Goal: Task Accomplishment & Management: Use online tool/utility

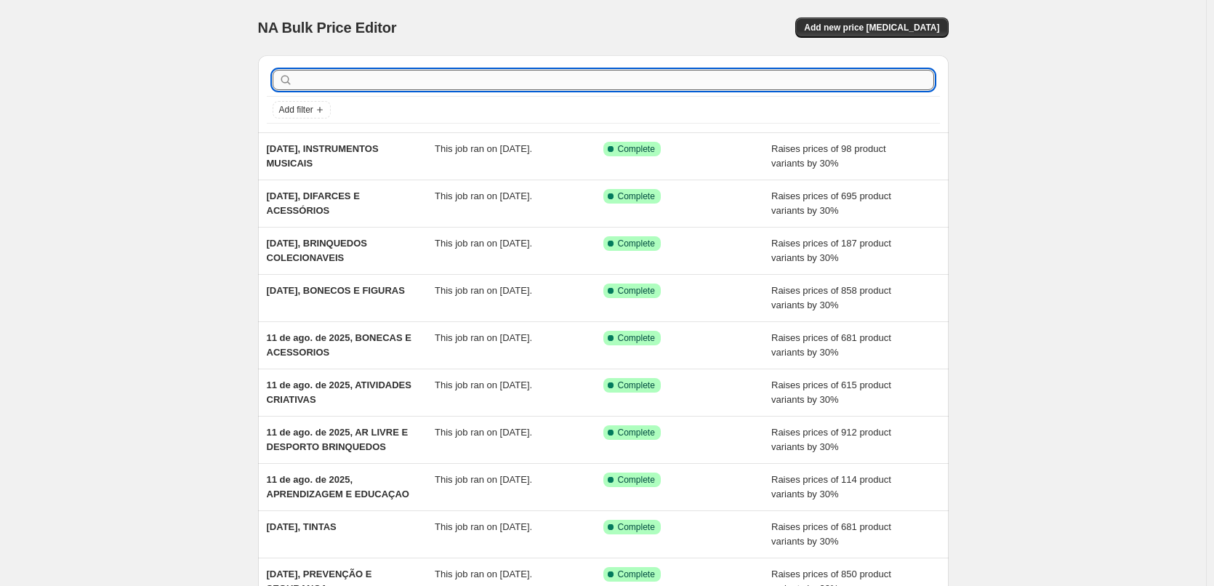
click at [409, 74] on input "text" at bounding box center [615, 80] width 638 height 20
click at [857, 29] on span "Add new price [MEDICAL_DATA]" at bounding box center [871, 28] width 135 height 12
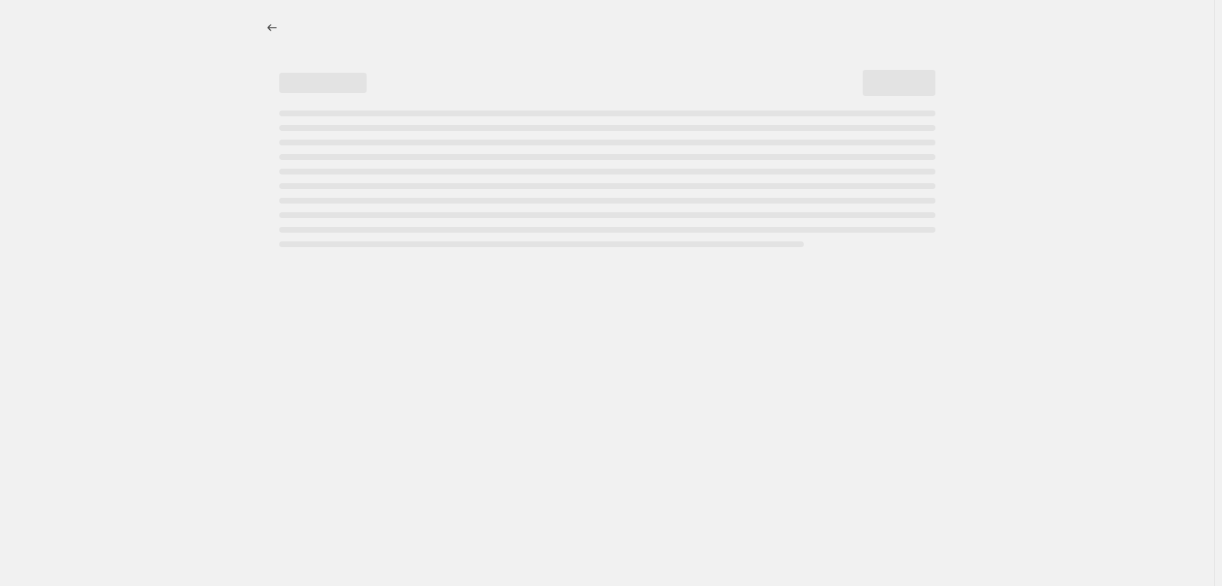
select select "percentage"
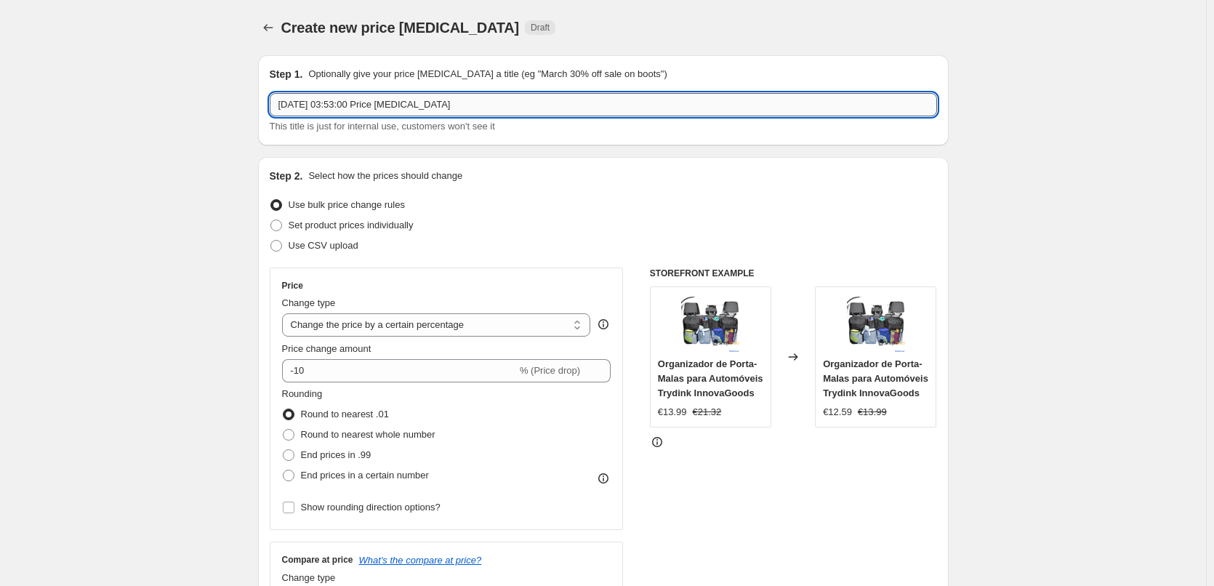
drag, startPoint x: 481, startPoint y: 100, endPoint x: 339, endPoint y: 108, distance: 142.0
click at [339, 108] on input "[DATE] 03:53:00 Price [MEDICAL_DATA]" at bounding box center [604, 104] width 668 height 23
paste input "jogo"
drag, startPoint x: 363, startPoint y: 103, endPoint x: 339, endPoint y: 108, distance: 24.4
click at [339, 108] on input "[DATE], jogo" at bounding box center [604, 104] width 668 height 23
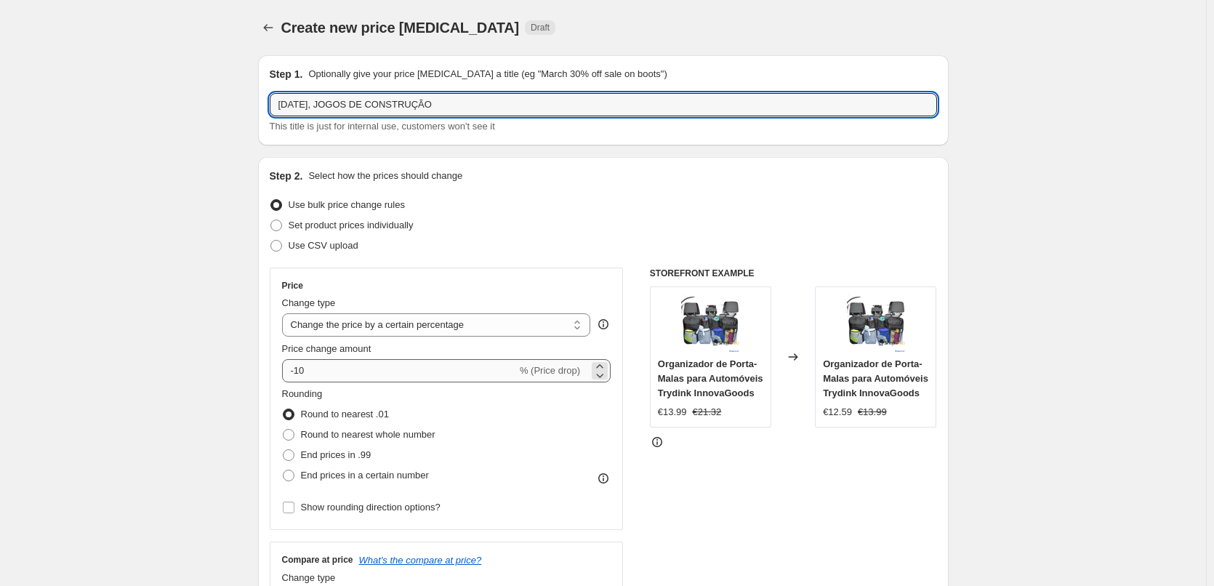
type input "[DATE], JOGOS DE CONSTRUÇÃO"
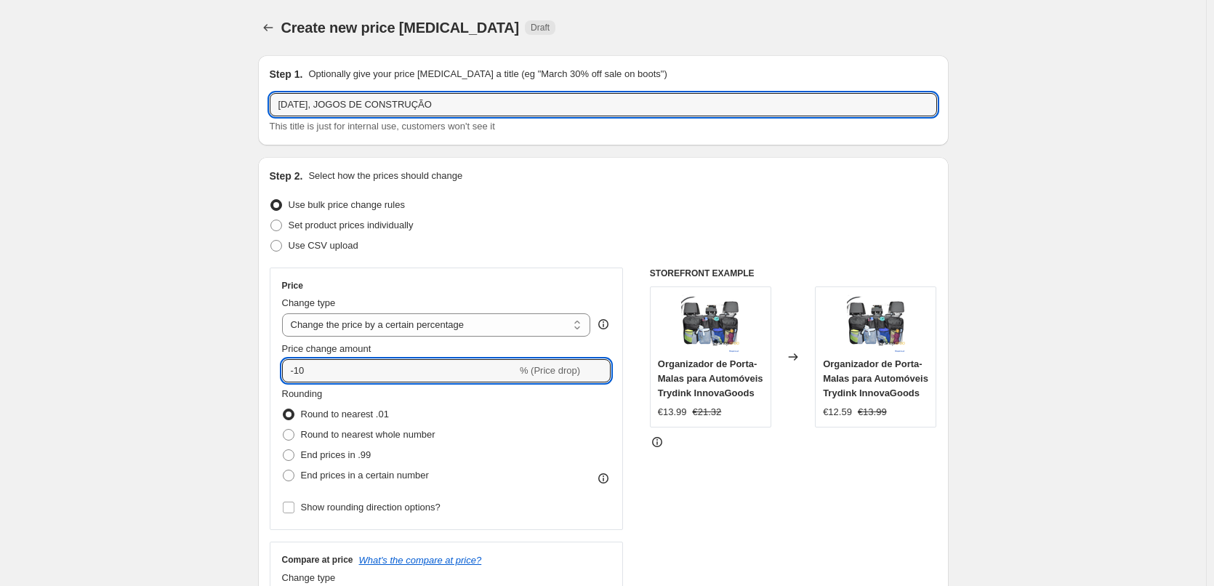
drag, startPoint x: 455, startPoint y: 370, endPoint x: 212, endPoint y: 372, distance: 242.2
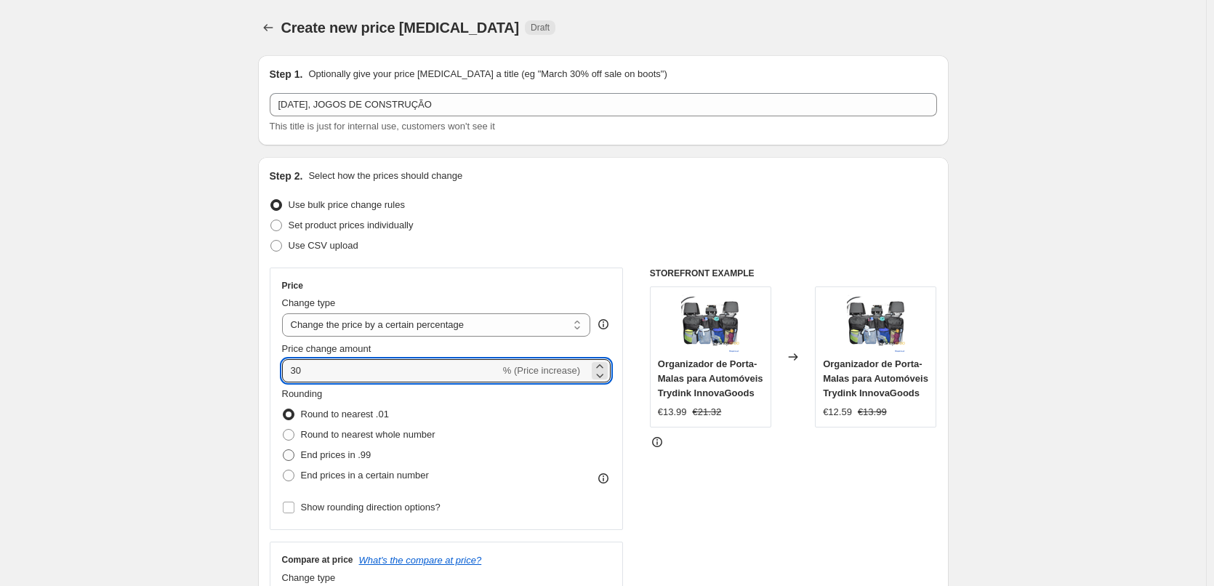
type input "30"
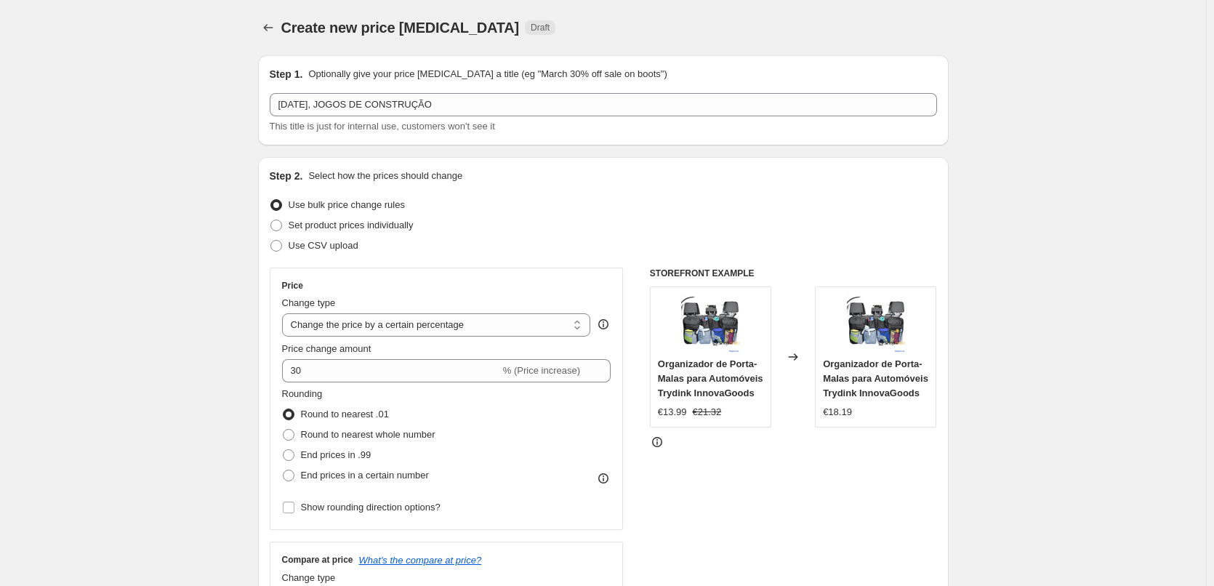
drag, startPoint x: 305, startPoint y: 457, endPoint x: 235, endPoint y: 423, distance: 77.7
click at [304, 457] on span "End prices in .99" at bounding box center [336, 454] width 71 height 11
click at [284, 450] on input "End prices in .99" at bounding box center [283, 449] width 1 height 1
radio input "true"
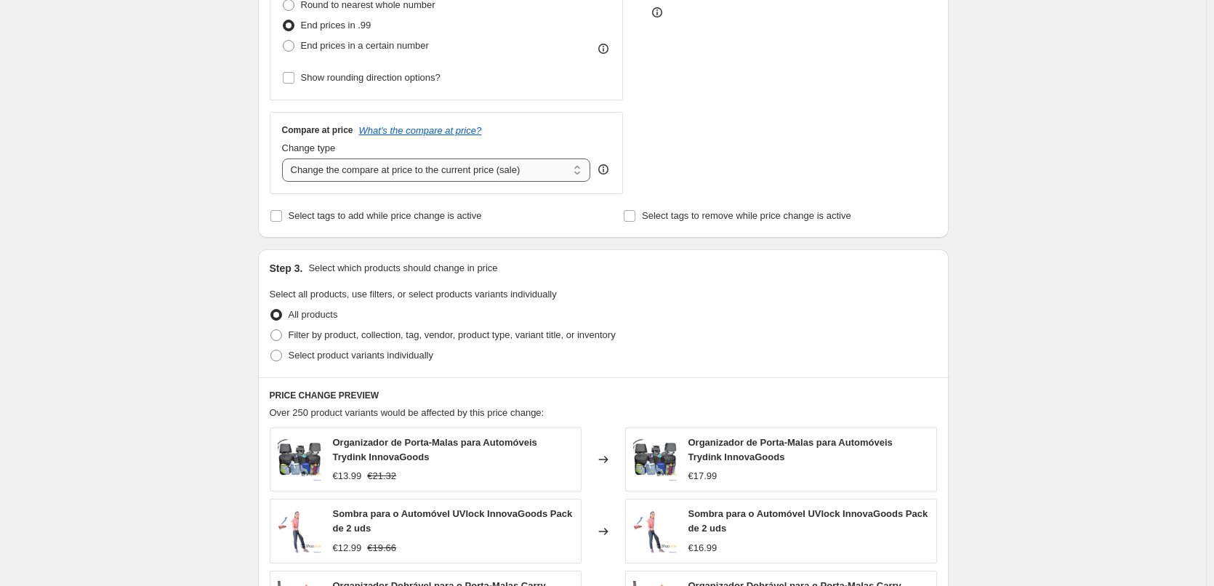
scroll to position [436, 0]
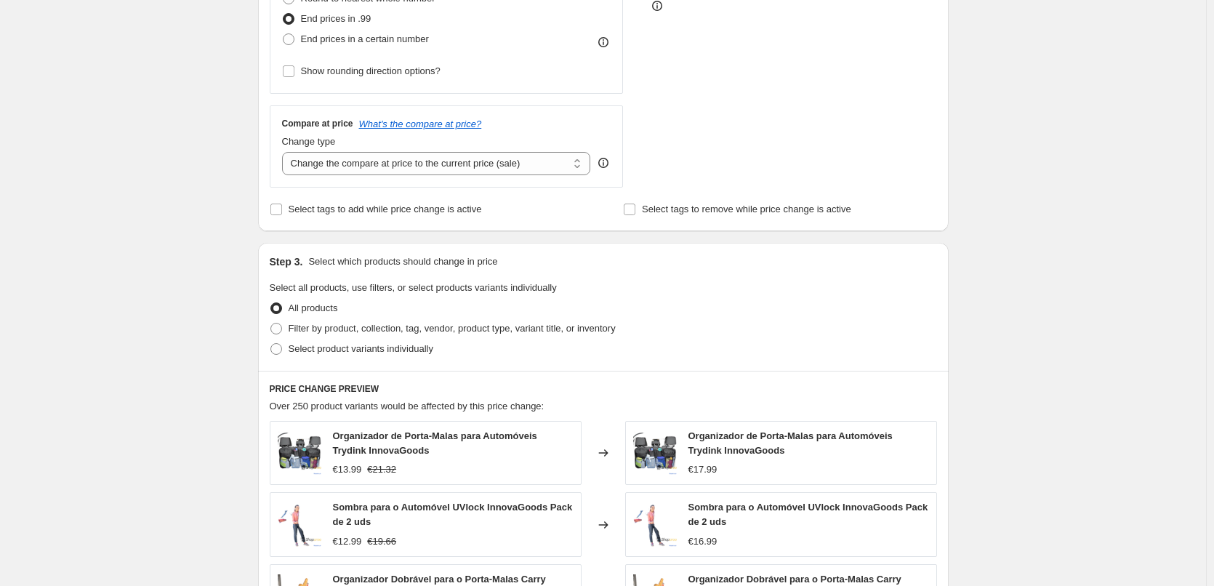
click at [417, 151] on div "Change type Change the compare at price to the current price (sale) Change the …" at bounding box center [436, 155] width 309 height 41
click at [415, 159] on select "Change the compare at price to the current price (sale) Change the compare at p…" at bounding box center [436, 163] width 309 height 23
select select "pp"
click at [285, 152] on select "Change the compare at price to the current price (sale) Change the compare at p…" at bounding box center [436, 163] width 309 height 23
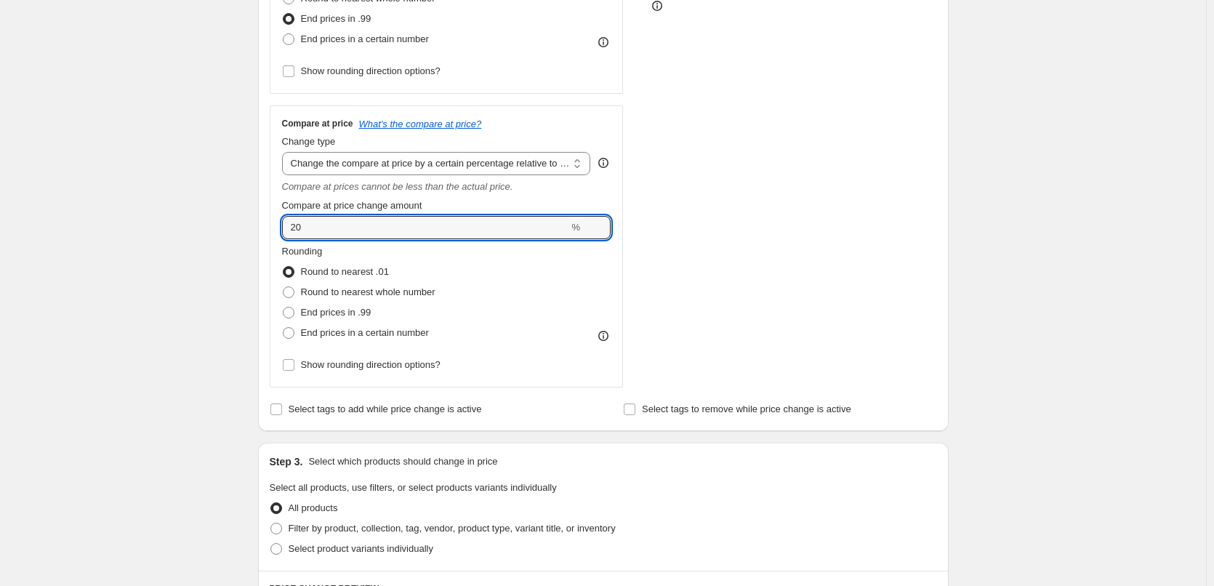
drag, startPoint x: 280, startPoint y: 231, endPoint x: 228, endPoint y: 223, distance: 52.2
click at [227, 228] on div "Create new price [MEDICAL_DATA]. This page is ready Create new price [MEDICAL_D…" at bounding box center [603, 400] width 1206 height 1673
drag, startPoint x: 355, startPoint y: 224, endPoint x: 212, endPoint y: 209, distance: 143.3
click at [211, 217] on div "Create new price [MEDICAL_DATA]. This page is ready Create new price [MEDICAL_D…" at bounding box center [603, 400] width 1206 height 1673
type input "85"
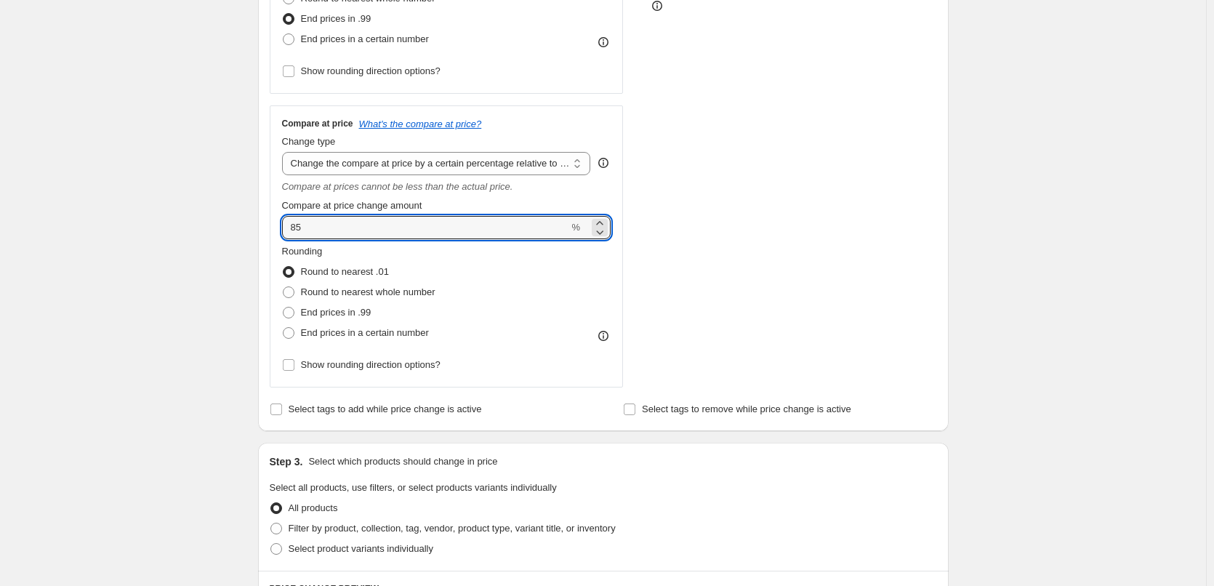
click at [230, 216] on div "Create new price [MEDICAL_DATA]. This page is ready Create new price [MEDICAL_D…" at bounding box center [603, 400] width 1206 height 1673
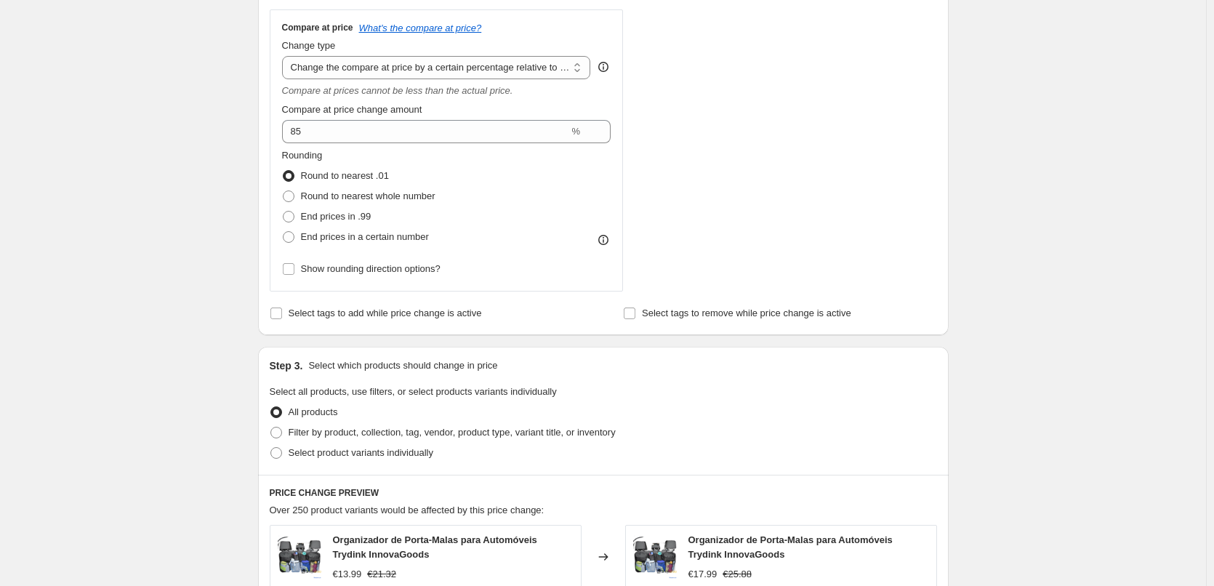
scroll to position [654, 0]
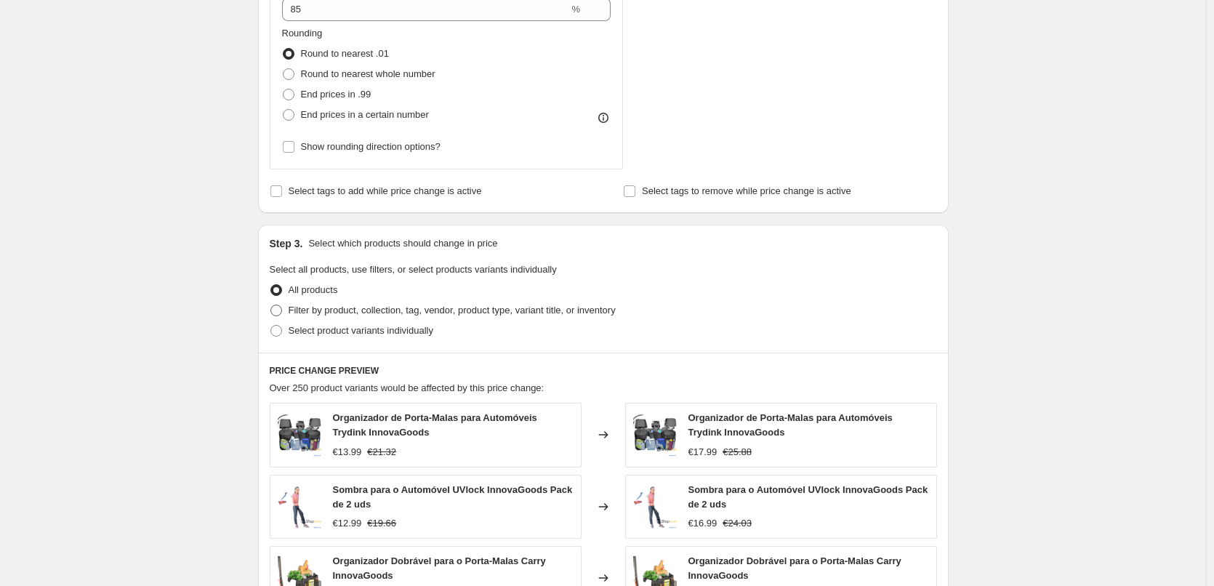
click at [320, 303] on span "Filter by product, collection, tag, vendor, product type, variant title, or inv…" at bounding box center [452, 310] width 327 height 15
click at [271, 305] on input "Filter by product, collection, tag, vendor, product type, variant title, or inv…" at bounding box center [271, 305] width 1 height 1
radio input "true"
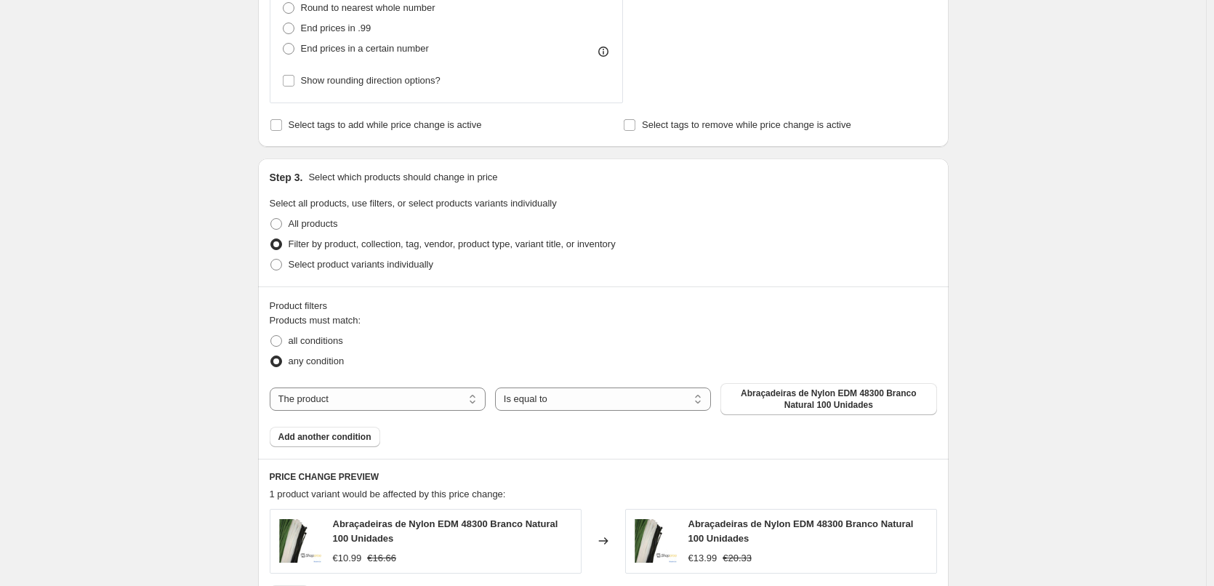
scroll to position [800, 0]
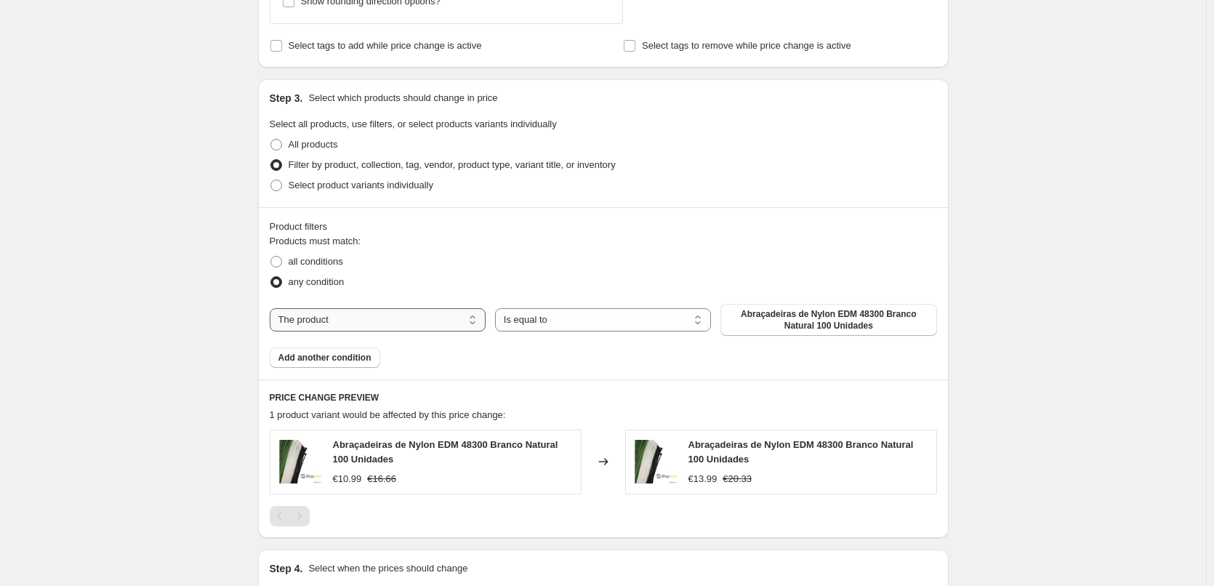
click at [483, 319] on select "The product The product's collection The product's vendor The product's status …" at bounding box center [378, 319] width 216 height 23
select select "collection"
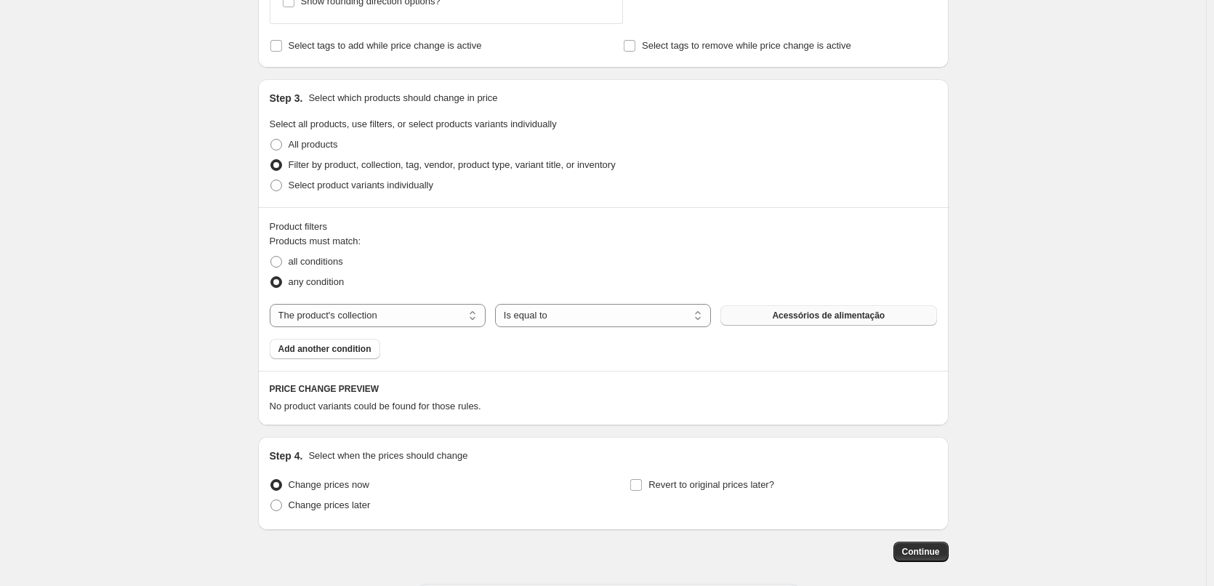
click at [798, 321] on button "Acessórios de alimentação" at bounding box center [829, 315] width 216 height 20
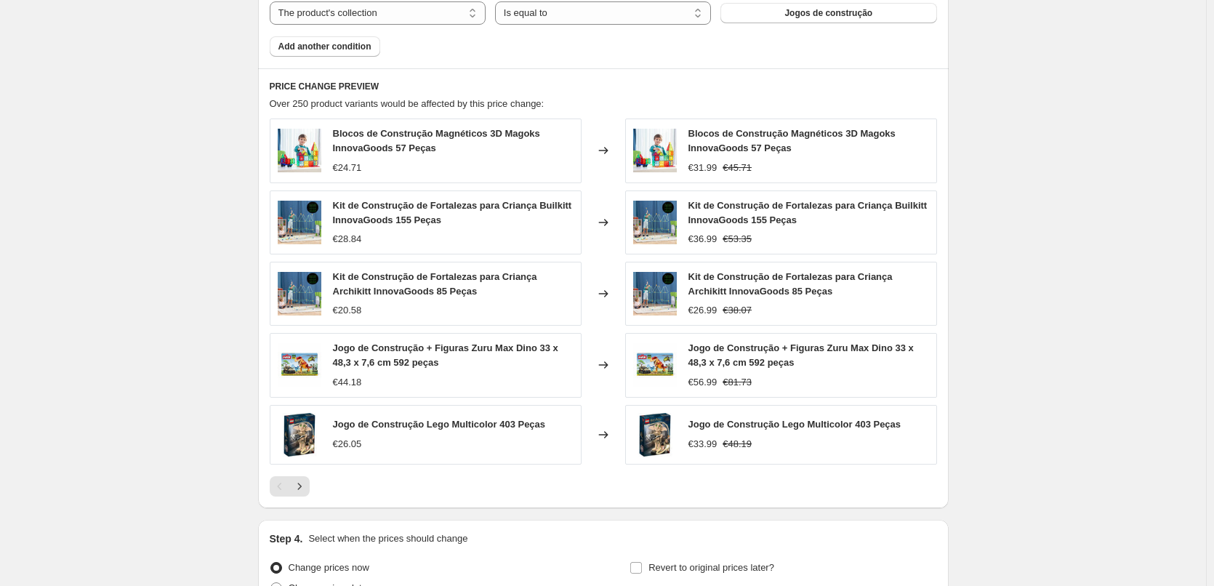
scroll to position [1250, 0]
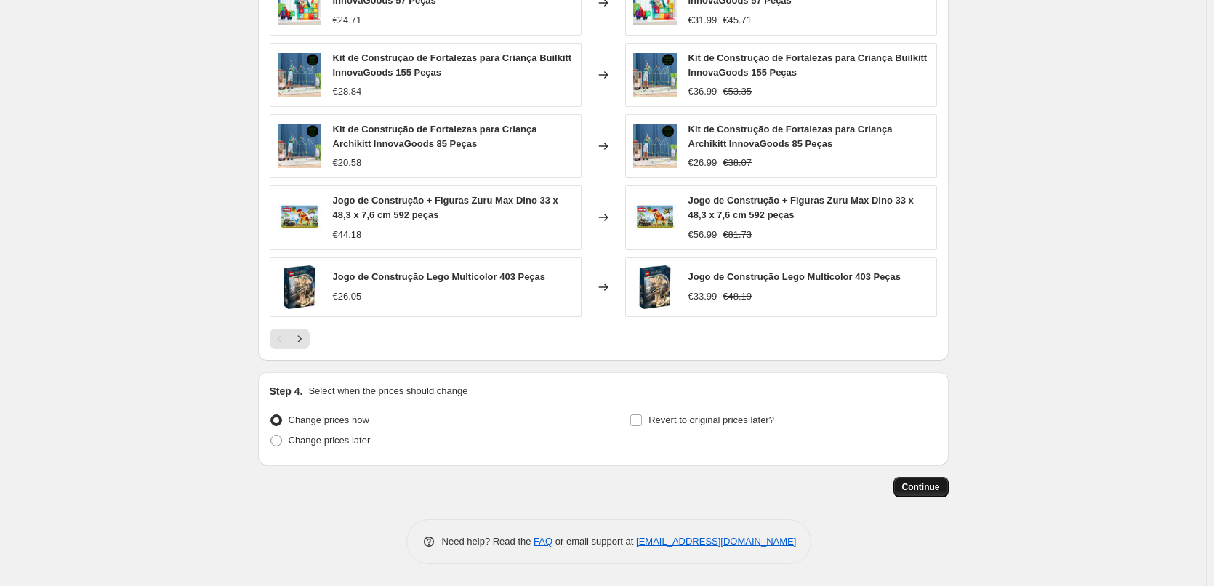
click at [927, 489] on span "Continue" at bounding box center [921, 487] width 38 height 12
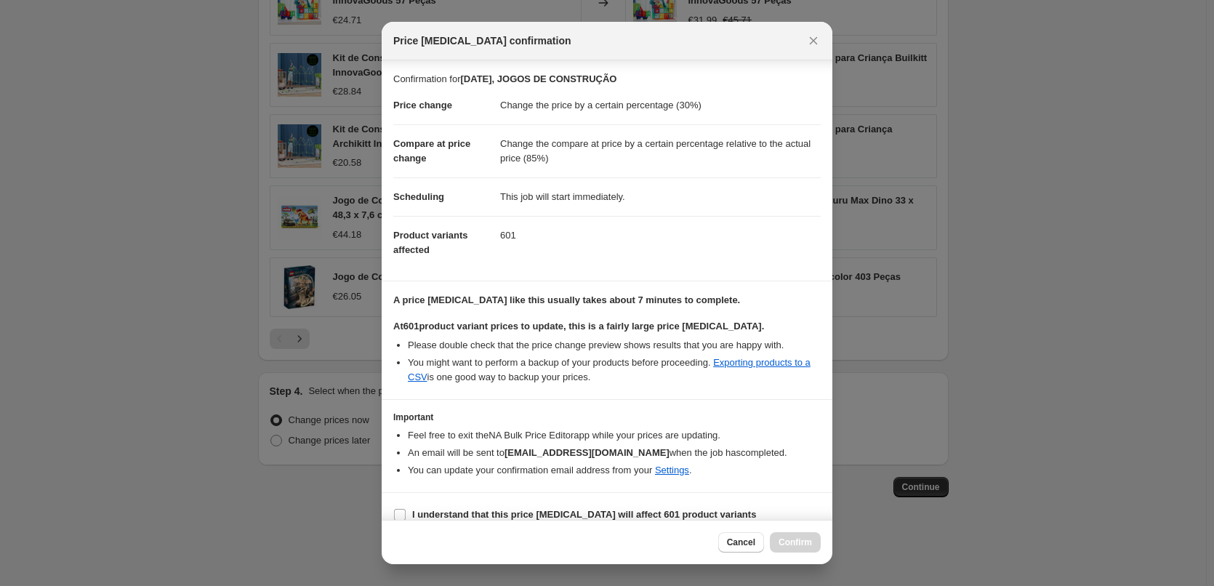
scroll to position [17, 0]
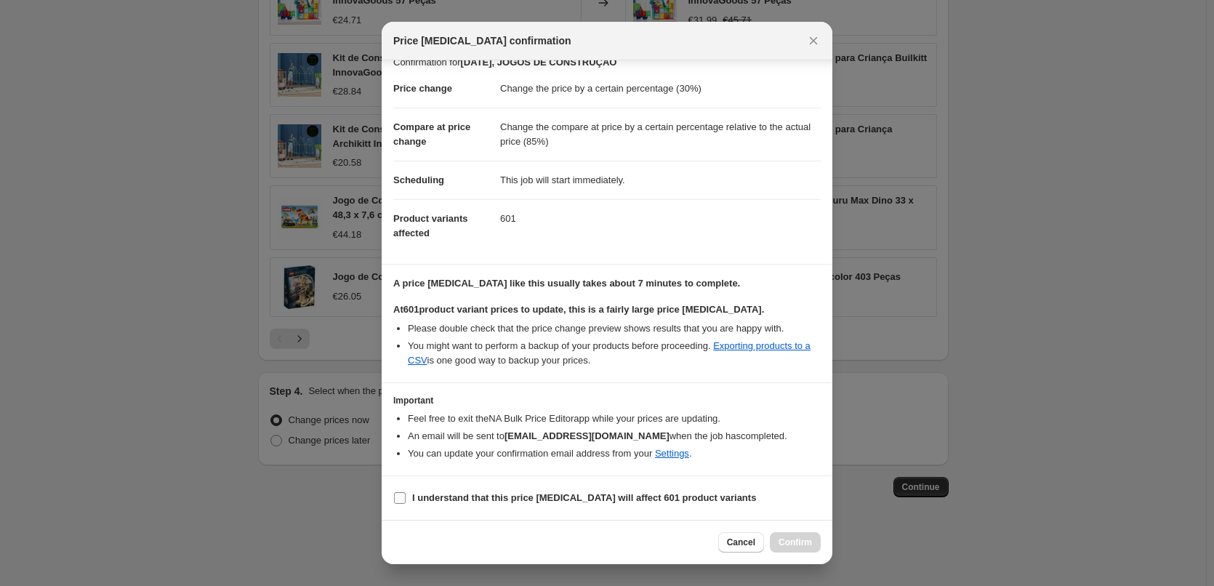
click at [446, 500] on b "I understand that this price [MEDICAL_DATA] will affect 601 product variants" at bounding box center [584, 497] width 344 height 11
click at [406, 500] on input "I understand that this price [MEDICAL_DATA] will affect 601 product variants" at bounding box center [400, 498] width 12 height 12
checkbox input "true"
click at [797, 535] on button "Confirm" at bounding box center [795, 542] width 51 height 20
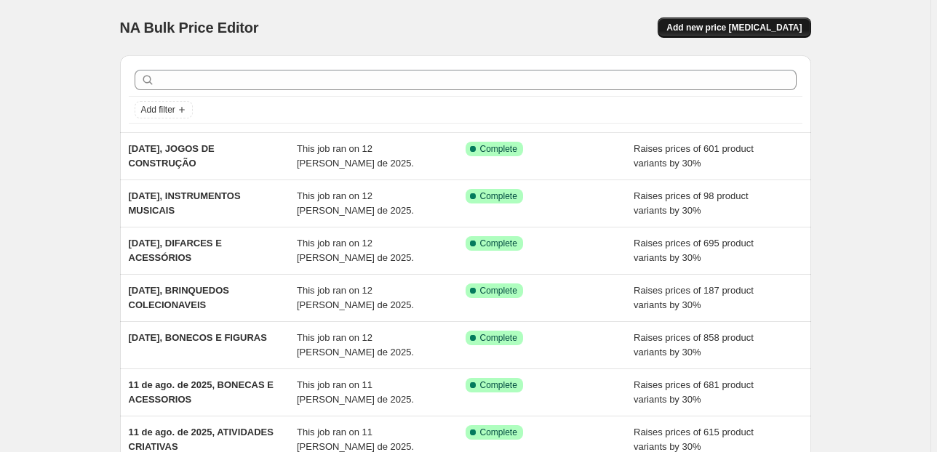
click at [710, 27] on span "Add new price [MEDICAL_DATA]" at bounding box center [733, 28] width 135 height 12
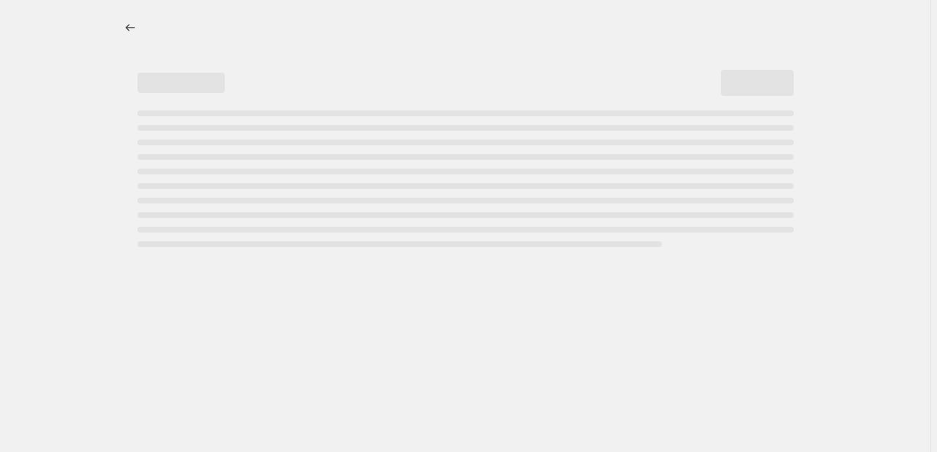
select select "percentage"
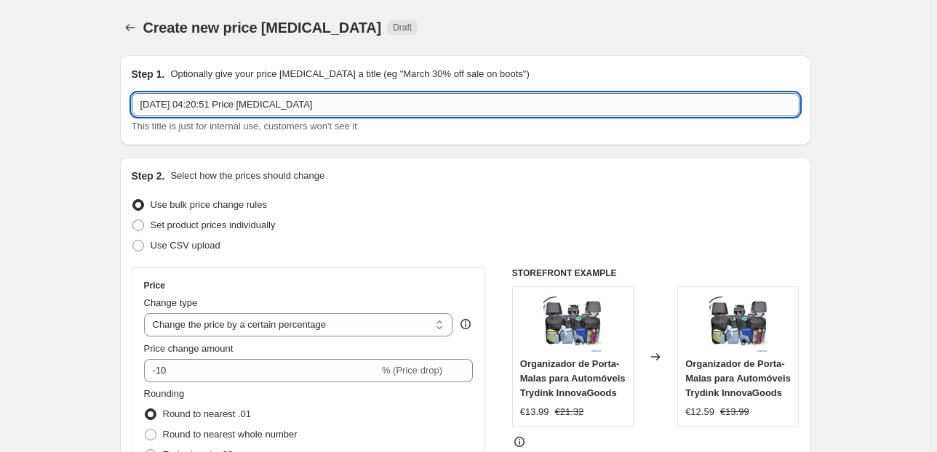
drag, startPoint x: 343, startPoint y: 103, endPoint x: 201, endPoint y: 104, distance: 142.5
click at [201, 104] on input "[DATE] 04:20:51 Price [MEDICAL_DATA]" at bounding box center [466, 104] width 668 height 23
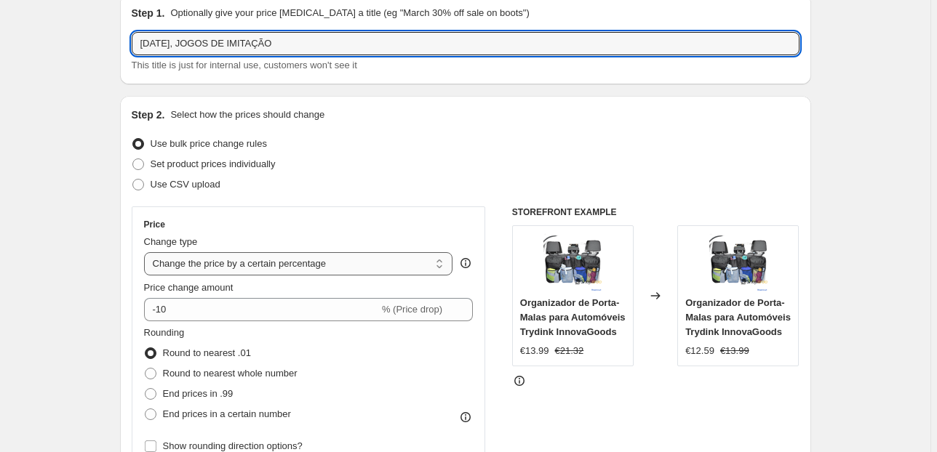
scroll to position [116, 0]
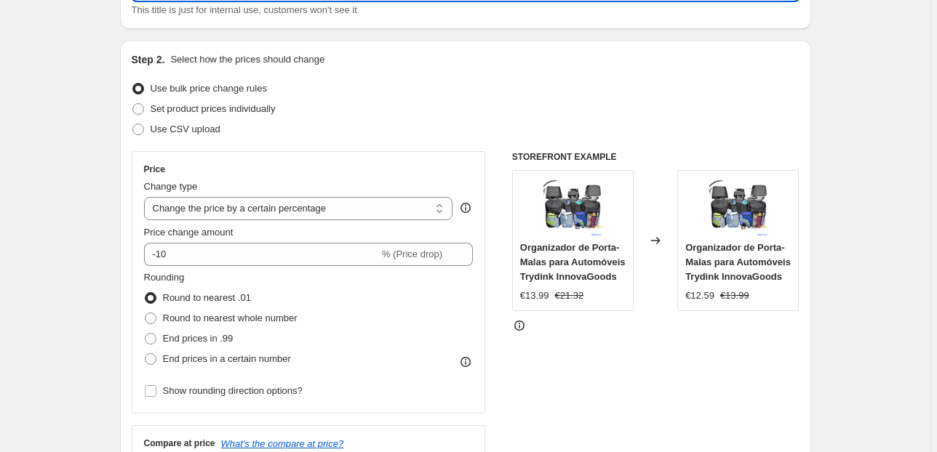
type input "[DATE], JOGOS DE IMITAÇÃO"
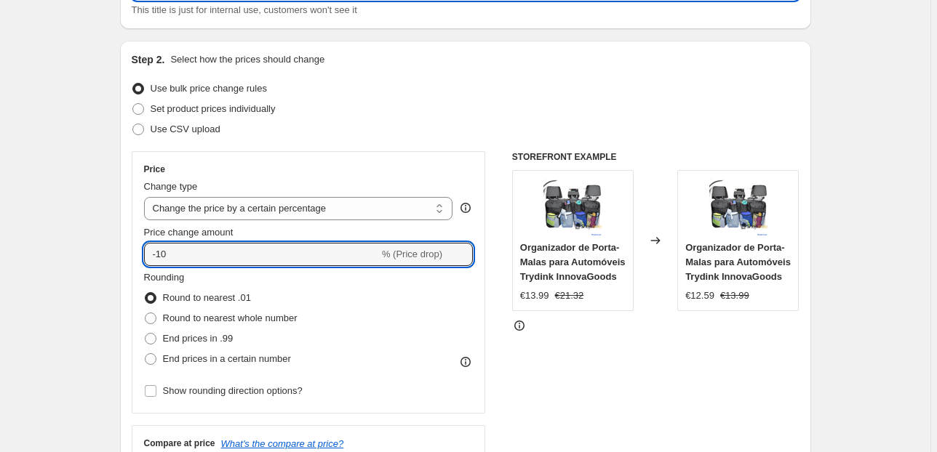
drag, startPoint x: 128, startPoint y: 247, endPoint x: 68, endPoint y: 251, distance: 60.5
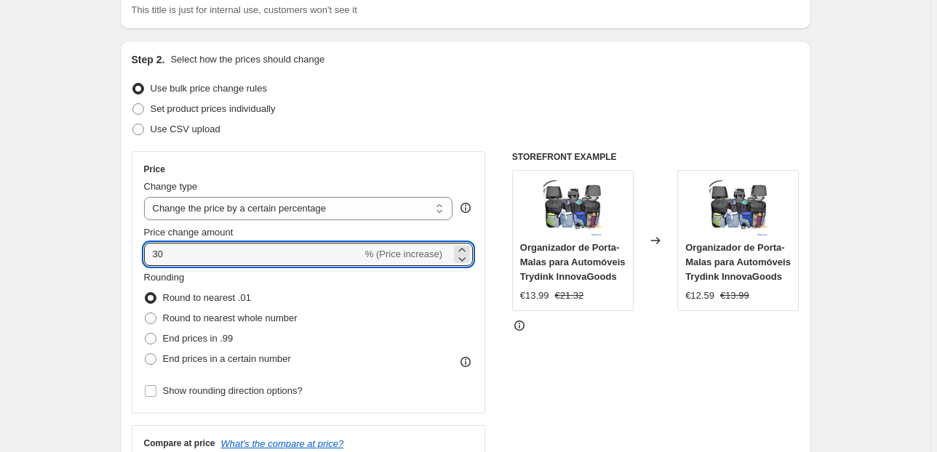
type input "30"
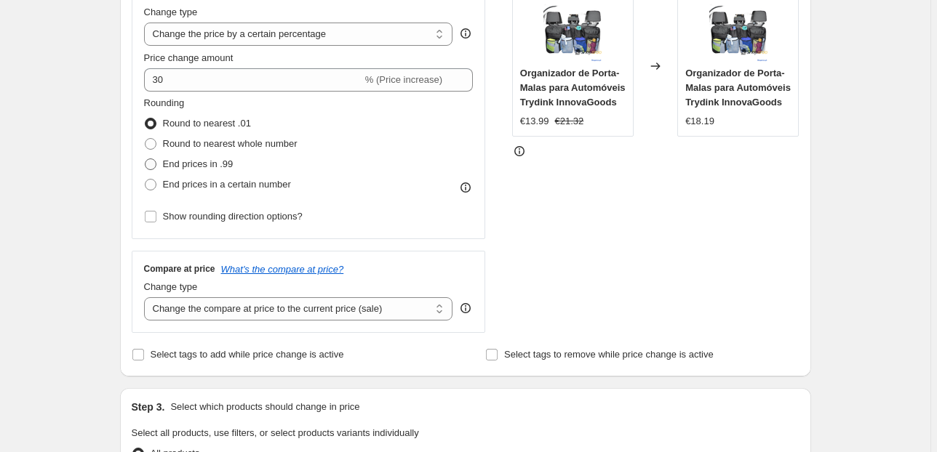
click at [231, 164] on span "End prices in .99" at bounding box center [198, 164] width 71 height 11
click at [145, 159] on input "End prices in .99" at bounding box center [145, 159] width 1 height 1
radio input "true"
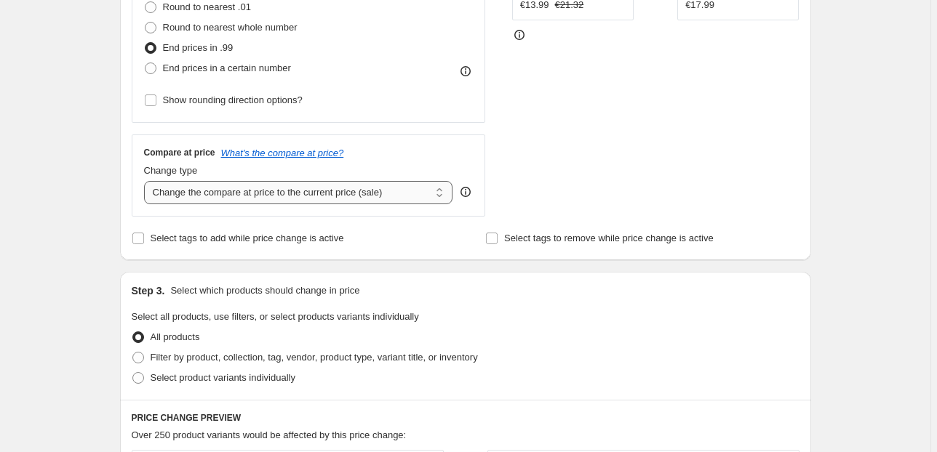
drag, startPoint x: 378, startPoint y: 185, endPoint x: 376, endPoint y: 197, distance: 12.6
click at [378, 185] on select "Change the compare at price to the current price (sale) Change the compare at p…" at bounding box center [298, 192] width 309 height 23
click at [404, 191] on select "Change the compare at price to the current price (sale) Change the compare at p…" at bounding box center [298, 192] width 309 height 23
select select "pp"
click at [146, 181] on select "Change the compare at price to the current price (sale) Change the compare at p…" at bounding box center [298, 192] width 309 height 23
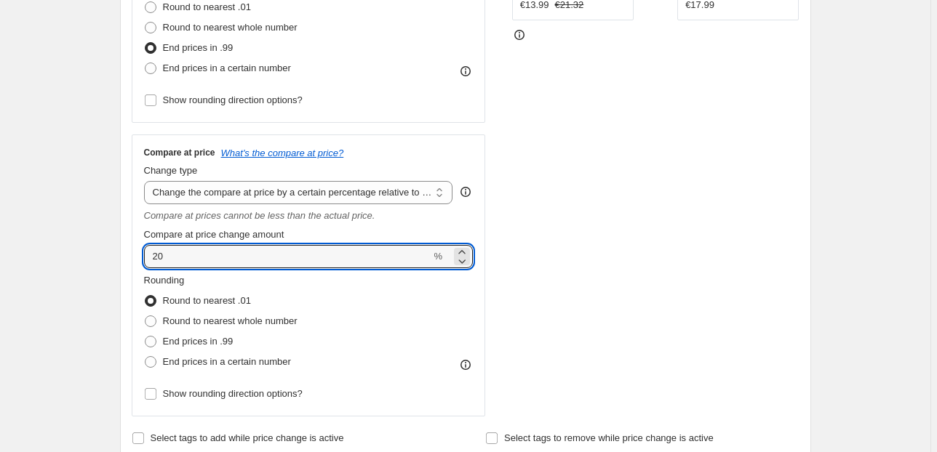
drag, startPoint x: 91, startPoint y: 256, endPoint x: 82, endPoint y: 257, distance: 8.8
click at [84, 256] on div "Create new price change job. This page is ready Create new price change job Dra…" at bounding box center [465, 429] width 930 height 1673
drag, startPoint x: 169, startPoint y: 257, endPoint x: 99, endPoint y: 255, distance: 70.6
click at [99, 255] on div "Create new price change job. This page is ready Create new price change job Dra…" at bounding box center [465, 429] width 930 height 1673
type input "80"
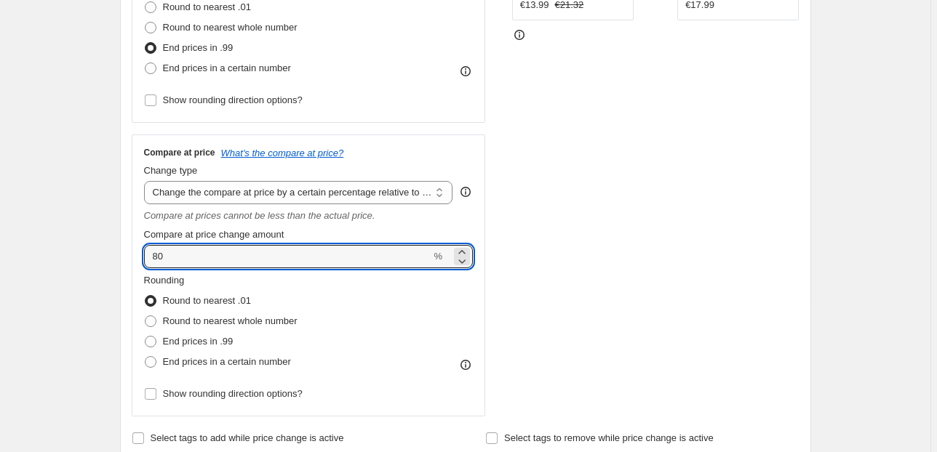
click at [99, 234] on div "Create new price change job. This page is ready Create new price change job Dra…" at bounding box center [465, 429] width 930 height 1673
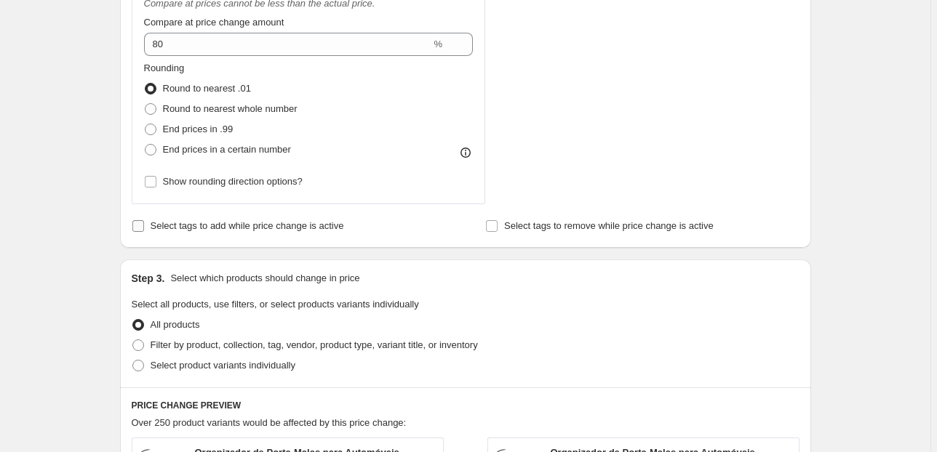
scroll to position [640, 0]
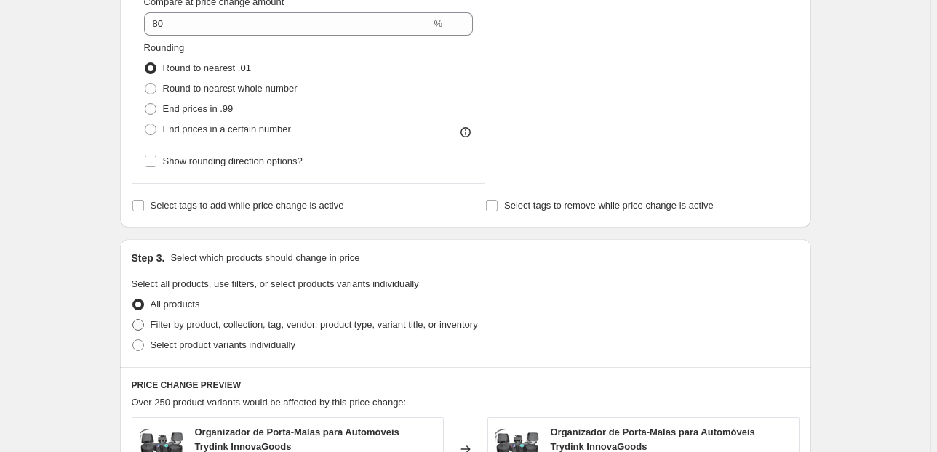
click at [184, 324] on span "Filter by product, collection, tag, vendor, product type, variant title, or inv…" at bounding box center [314, 324] width 327 height 11
click at [133, 320] on input "Filter by product, collection, tag, vendor, product type, variant title, or inv…" at bounding box center [132, 319] width 1 height 1
radio input "true"
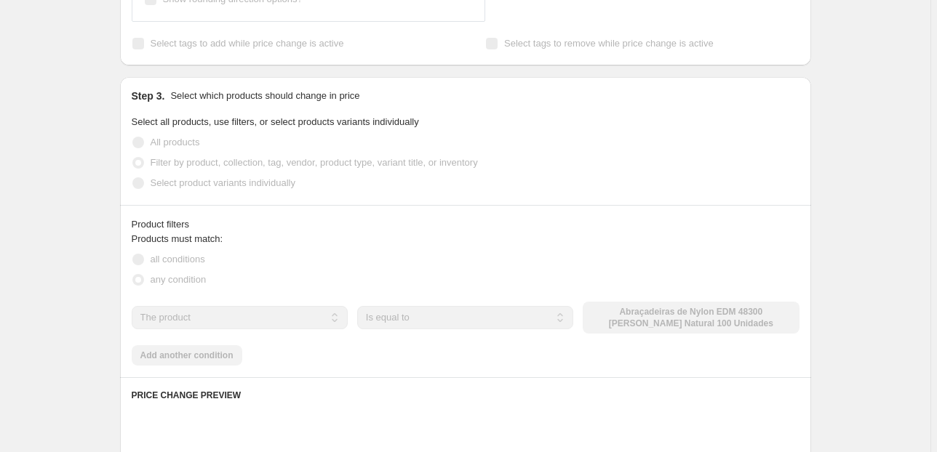
scroll to position [814, 0]
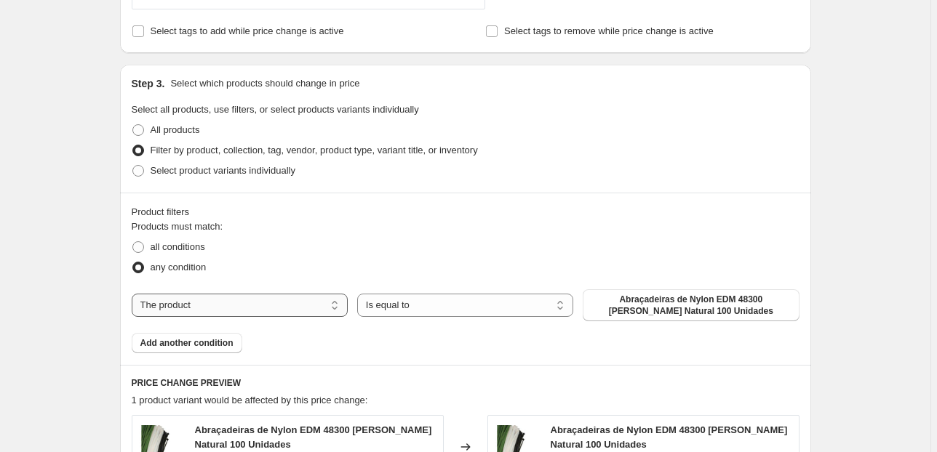
drag, startPoint x: 292, startPoint y: 303, endPoint x: 268, endPoint y: 305, distance: 24.2
click at [292, 303] on select "The product The product's collection The product's vendor The product's status …" at bounding box center [240, 305] width 216 height 23
select select "collection"
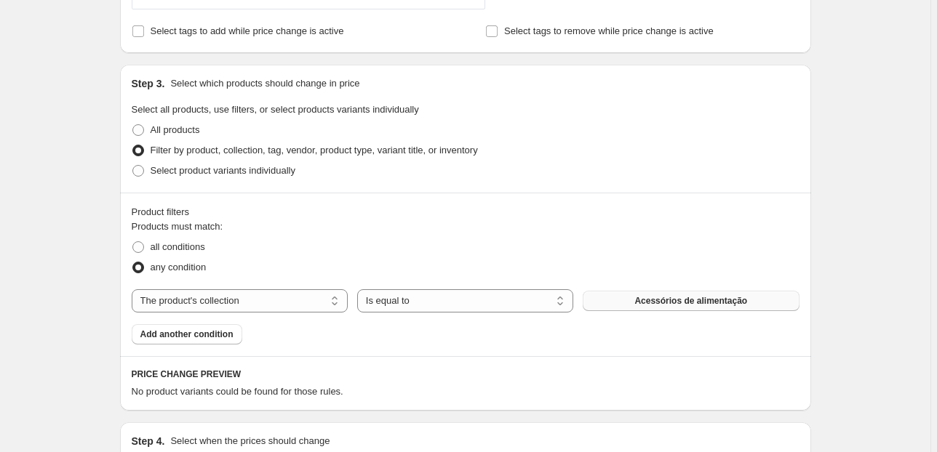
click at [649, 300] on span "Acessórios de alimentação" at bounding box center [690, 301] width 113 height 12
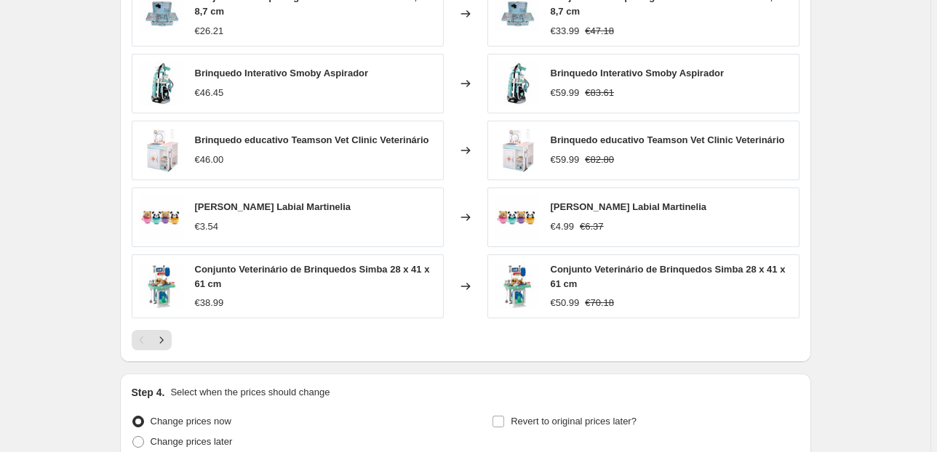
scroll to position [1372, 0]
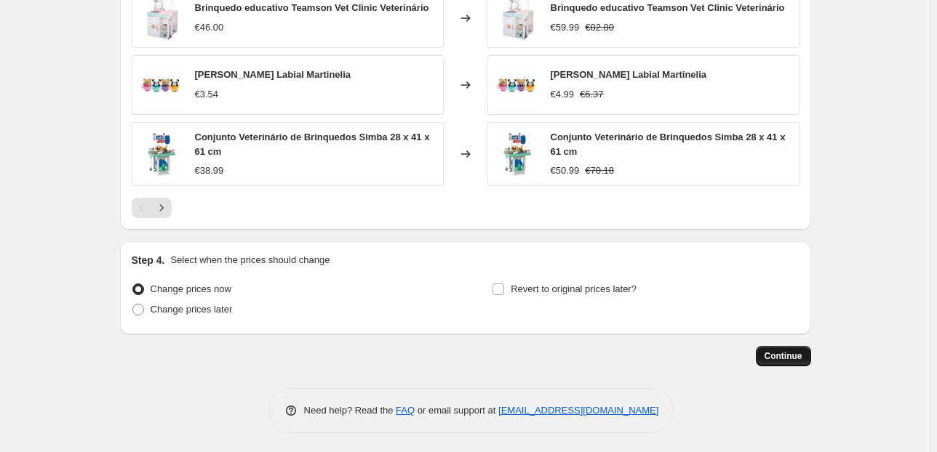
click at [802, 353] on span "Continue" at bounding box center [783, 357] width 38 height 12
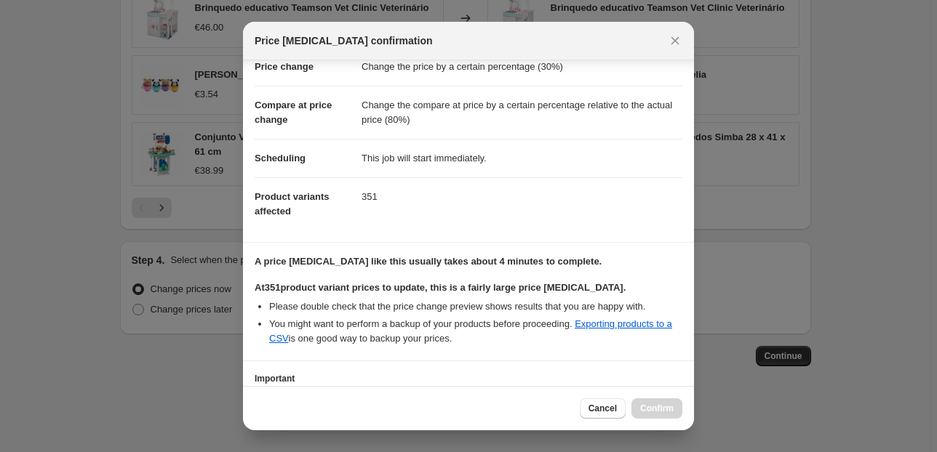
scroll to position [148, 0]
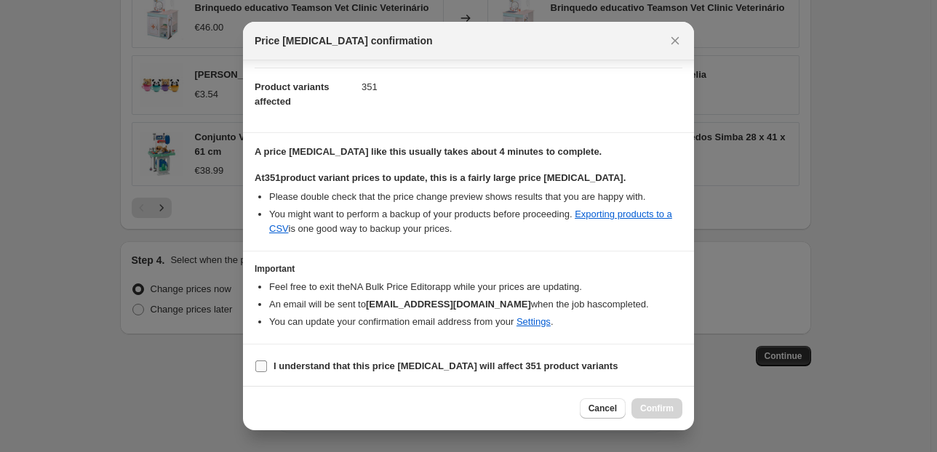
click at [271, 359] on label "I understand that this price change job will affect 351 product variants" at bounding box center [436, 366] width 363 height 20
click at [267, 361] on input "I understand that this price change job will affect 351 product variants" at bounding box center [261, 367] width 12 height 12
checkbox input "true"
click at [668, 413] on span "Confirm" at bounding box center [656, 409] width 33 height 12
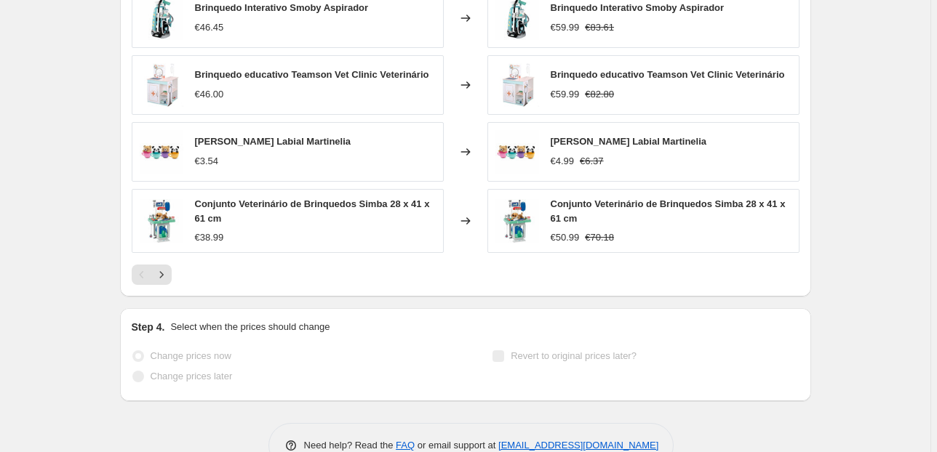
scroll to position [1409, 0]
